Goal: Participate in discussion

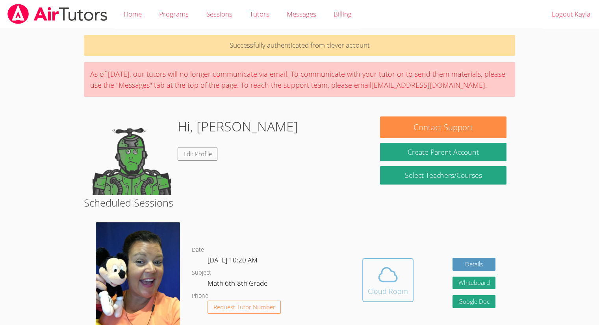
click at [385, 290] on div "Cloud Room" at bounding box center [388, 291] width 40 height 11
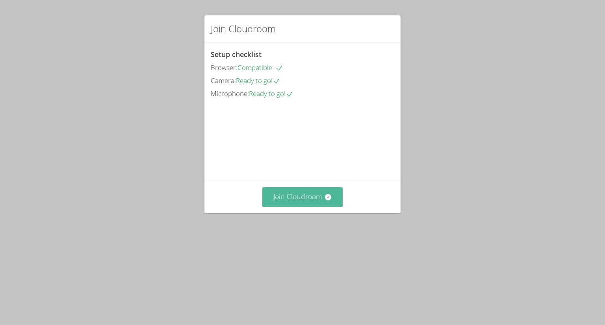
click at [311, 207] on button "Join Cloudroom" at bounding box center [302, 196] width 81 height 19
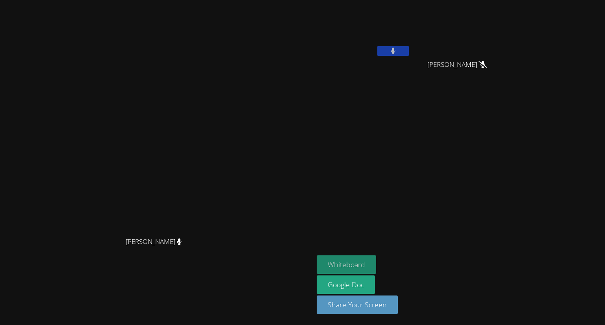
click at [376, 256] on button "Whiteboard" at bounding box center [346, 265] width 59 height 19
click at [409, 82] on div "Kayla Villarson" at bounding box center [364, 45] width 94 height 84
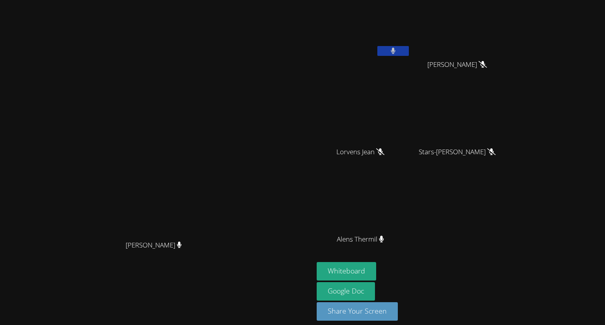
click at [470, 12] on video at bounding box center [461, 29] width 94 height 53
click at [479, 3] on video at bounding box center [461, 29] width 94 height 53
click at [488, 3] on video at bounding box center [461, 29] width 94 height 53
click at [494, 12] on video at bounding box center [461, 29] width 94 height 53
click at [488, 37] on video at bounding box center [461, 29] width 94 height 53
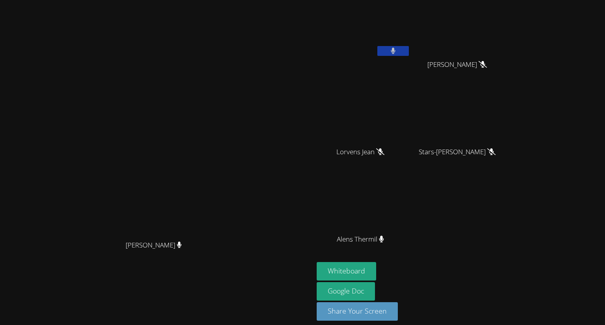
click at [507, 55] on video at bounding box center [461, 29] width 94 height 53
click at [507, 54] on video at bounding box center [461, 29] width 94 height 53
click at [507, 72] on div "Guervensley Charles" at bounding box center [461, 72] width 94 height 32
click at [487, 65] on icon at bounding box center [482, 64] width 8 height 7
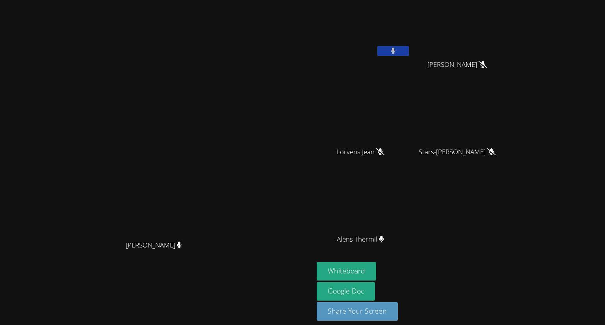
click at [409, 47] on button at bounding box center [393, 51] width 32 height 10
click at [397, 48] on icon at bounding box center [393, 51] width 8 height 7
click at [410, 242] on div "Stars-Nica Germeus" at bounding box center [364, 247] width 94 height 32
click at [409, 46] on button at bounding box center [393, 51] width 32 height 10
click at [397, 53] on icon at bounding box center [393, 51] width 8 height 7
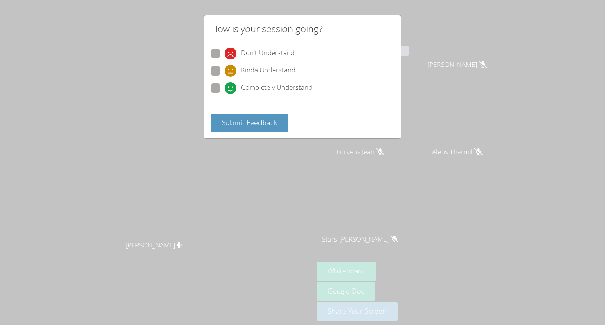
click at [272, 53] on span "Don't Understand" at bounding box center [268, 54] width 54 height 12
click at [231, 53] on input "Don't Understand" at bounding box center [227, 52] width 7 height 7
radio input "true"
click at [279, 114] on button "Submit Feedback" at bounding box center [249, 123] width 77 height 19
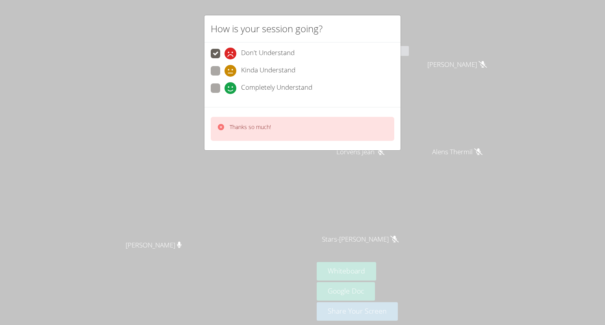
click at [289, 123] on div "Thanks so much!" at bounding box center [303, 129] width 184 height 24
